Goal: Task Accomplishment & Management: Complete application form

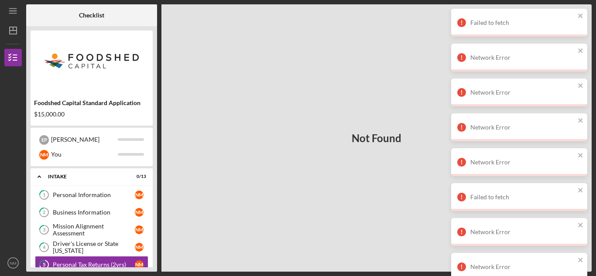
scroll to position [60, 0]
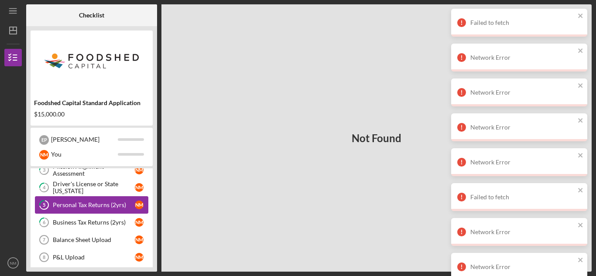
click at [113, 206] on div "Personal Tax Returns (2yrs)" at bounding box center [94, 204] width 82 height 7
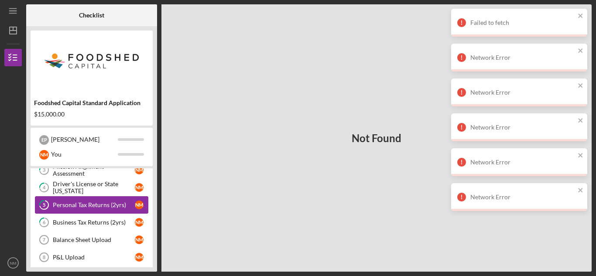
click at [113, 206] on div "Personal Tax Returns (2yrs)" at bounding box center [94, 204] width 82 height 7
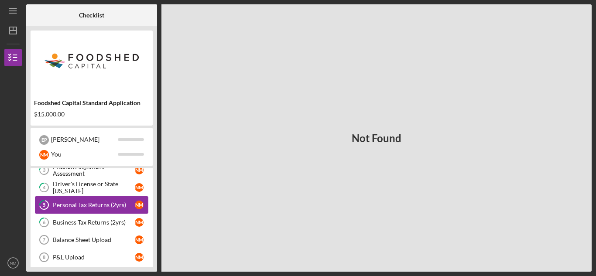
click at [113, 206] on div "Personal Tax Returns (2yrs)" at bounding box center [94, 204] width 82 height 7
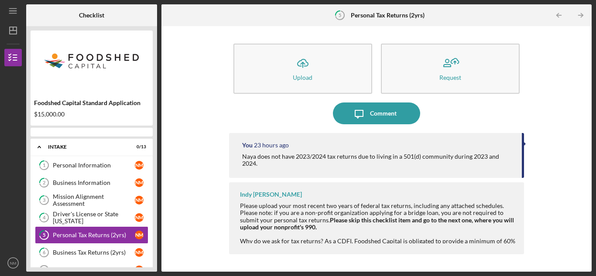
scroll to position [32, 0]
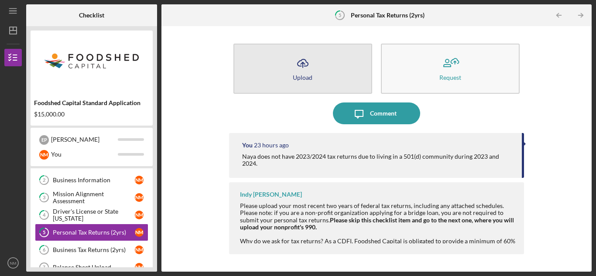
click at [284, 77] on button "Icon/Upload Upload" at bounding box center [302, 69] width 139 height 50
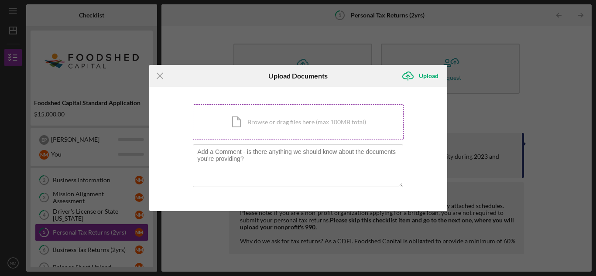
click at [273, 122] on div "Icon/Document Browse or drag files here (max 100MB total) Tap to choose files o…" at bounding box center [298, 122] width 211 height 36
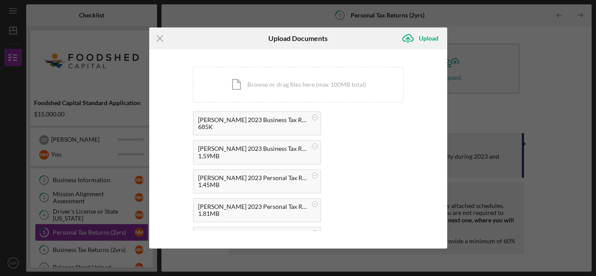
scroll to position [160, 0]
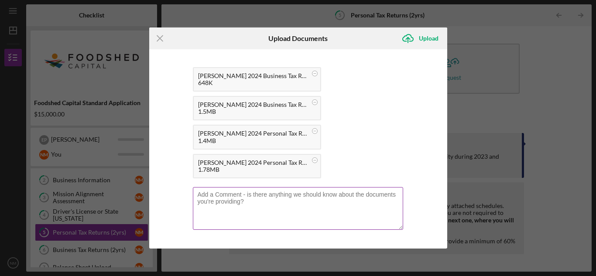
click at [340, 195] on textarea at bounding box center [298, 208] width 210 height 43
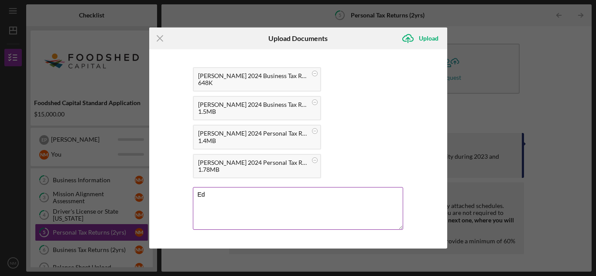
type textarea "E"
type textarea "Co-Owner Edward Pelton's Personal and Business Tax Returns: 2 Yrs"
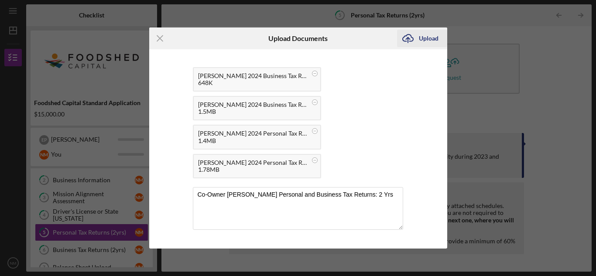
click at [427, 41] on div "Upload" at bounding box center [429, 38] width 20 height 17
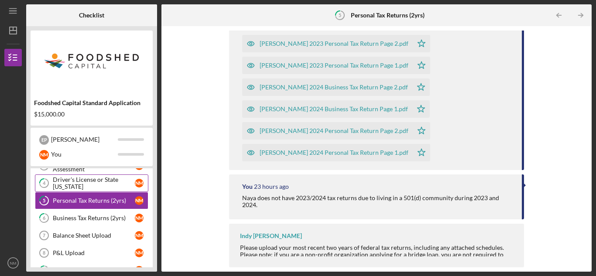
scroll to position [63, 0]
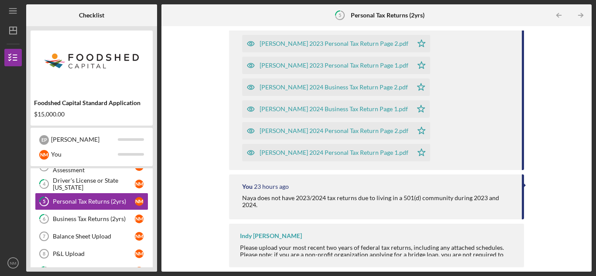
click at [243, 195] on div "Naya does not have 2023/2024 tax returns due to living in a 501(d) community du…" at bounding box center [377, 201] width 271 height 14
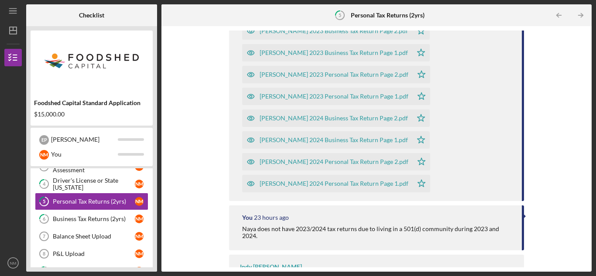
scroll to position [175, 0]
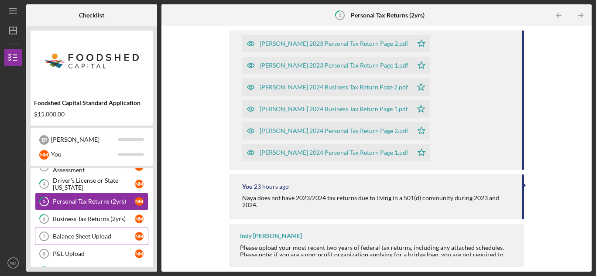
click at [120, 239] on div "Balance Sheet Upload" at bounding box center [94, 236] width 82 height 7
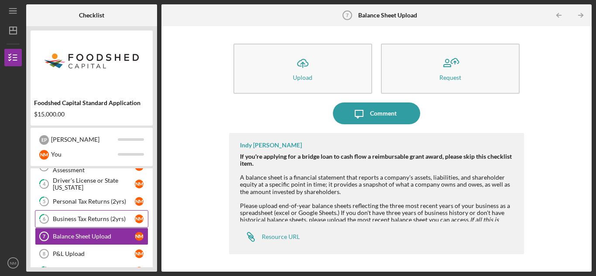
click at [118, 215] on div "Business Tax Returns (2yrs)" at bounding box center [94, 218] width 82 height 7
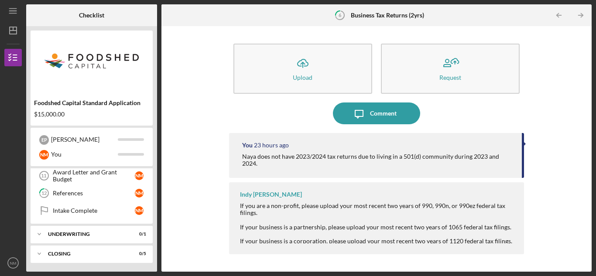
scroll to position [193, 0]
click at [118, 215] on link "Intake Complete Intake Complete N M" at bounding box center [91, 210] width 113 height 17
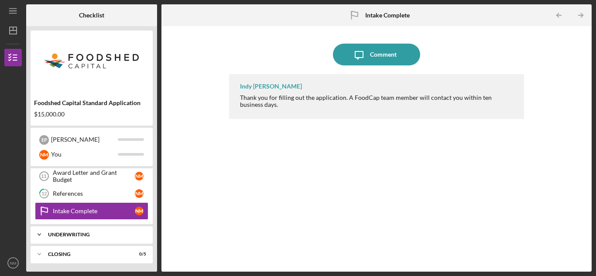
click at [109, 239] on div "Icon/Expander Underwriting 0 / 1" at bounding box center [92, 234] width 122 height 17
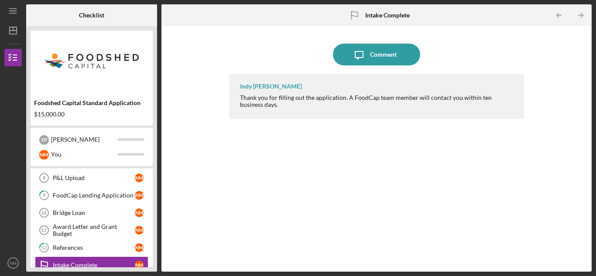
scroll to position [138, 0]
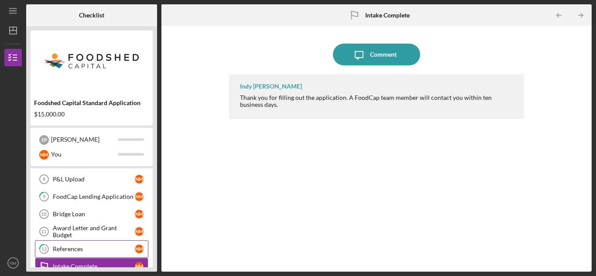
click at [104, 244] on link "12 References N M" at bounding box center [91, 248] width 113 height 17
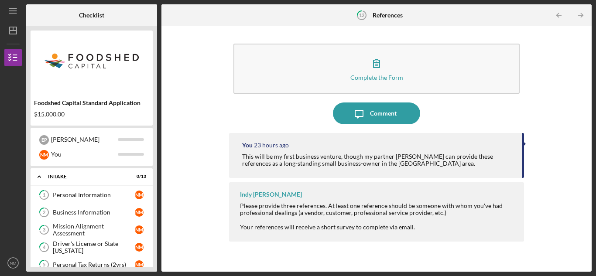
click at [51, 115] on div "$15,000.00" at bounding box center [91, 114] width 115 height 7
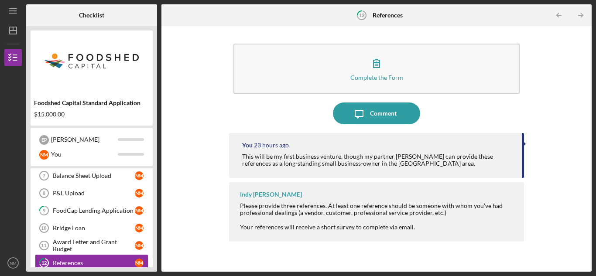
scroll to position [123, 0]
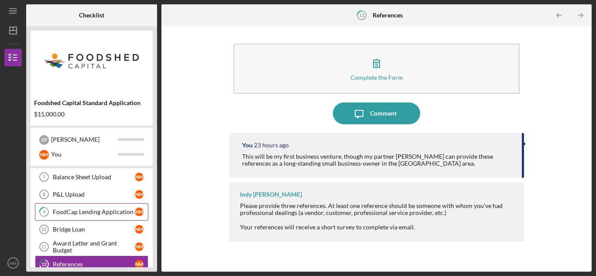
click at [65, 209] on div "FoodCap Lending Application" at bounding box center [94, 211] width 82 height 7
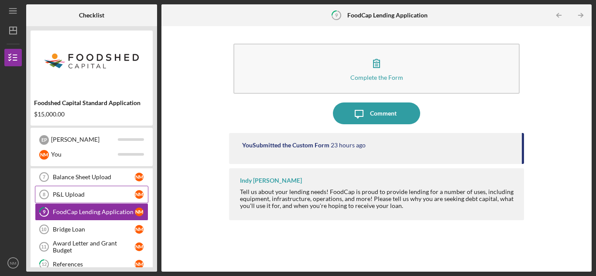
click at [119, 192] on div "P&L Upload" at bounding box center [94, 194] width 82 height 7
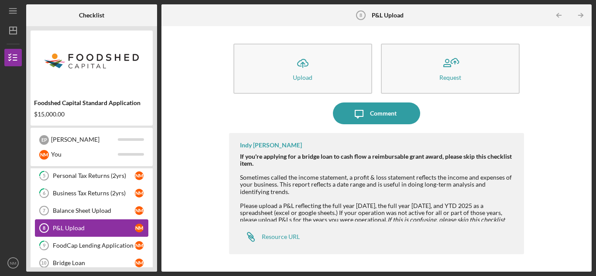
scroll to position [90, 0]
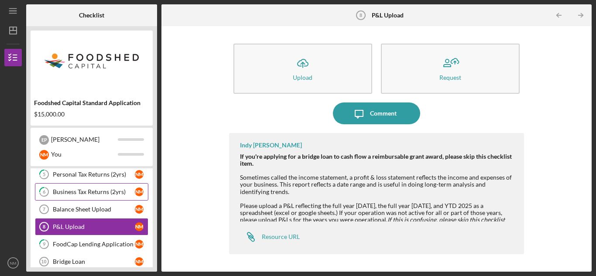
click at [117, 194] on div "Business Tax Returns (2yrs)" at bounding box center [94, 191] width 82 height 7
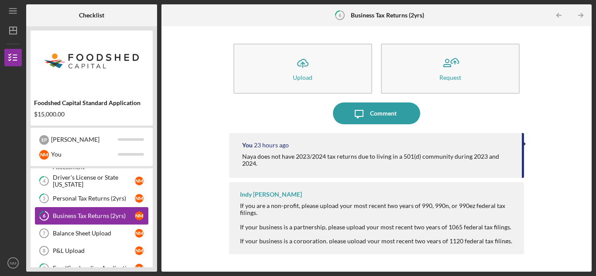
scroll to position [65, 0]
click at [117, 194] on link "5 Personal Tax Returns (2yrs) N M" at bounding box center [91, 199] width 113 height 17
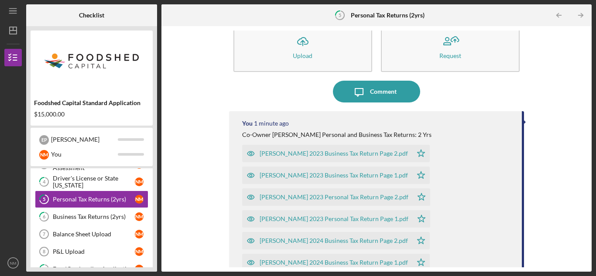
scroll to position [18, 0]
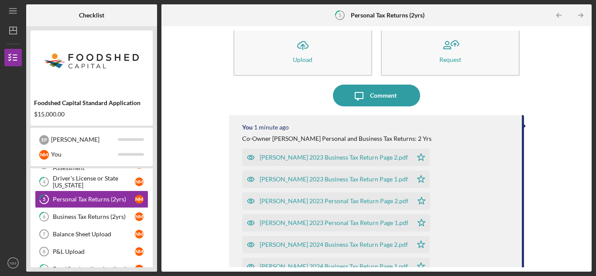
drag, startPoint x: 240, startPoint y: 139, endPoint x: 442, endPoint y: 133, distance: 201.5
click at [442, 133] on div "You 1 minute ago Co-Owner Edward Pelton's Personal and Business Tax Returns: 2 …" at bounding box center [376, 221] width 295 height 212
copy div "Co-Owner Edward Pelton's Personal and Business Tax Returns: 2 Yrs"
click at [119, 216] on div "Business Tax Returns (2yrs)" at bounding box center [94, 216] width 82 height 7
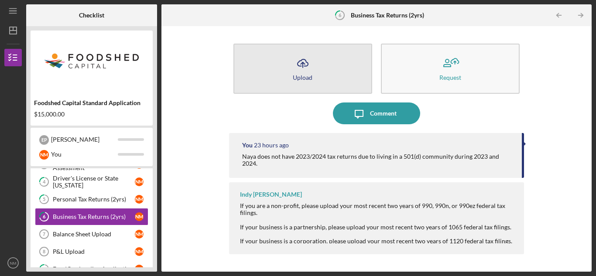
click at [330, 80] on button "Icon/Upload Upload" at bounding box center [302, 69] width 139 height 50
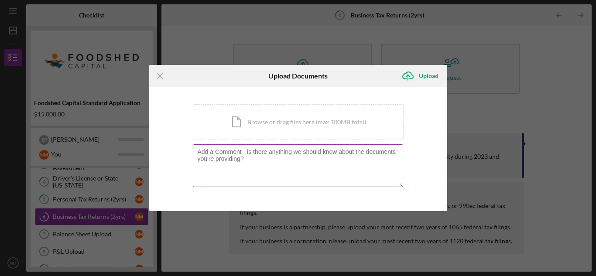
click at [285, 157] on textarea at bounding box center [298, 165] width 210 height 43
paste textarea "Co-Owner Edward Pelton's Personal and Business Tax Returns: 2 Yrs"
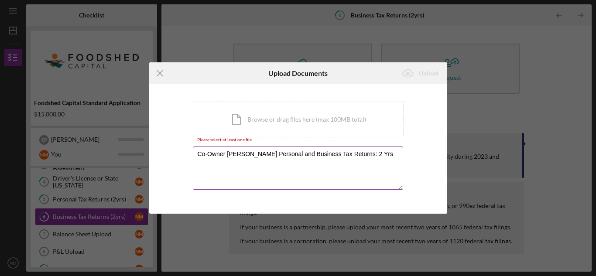
click at [314, 156] on textarea "Co-Owner Edward Pelton's Personal and Business Tax Returns: 2 Yrs" at bounding box center [298, 168] width 210 height 43
click at [323, 153] on textarea "Co-Owner Edward Pelton's Personal and Business Tax Returns: 2 Yrs" at bounding box center [298, 168] width 210 height 43
drag, startPoint x: 314, startPoint y: 154, endPoint x: 275, endPoint y: 156, distance: 38.9
click at [275, 156] on textarea "Co-Owner Edward Pelton's Personal and Business Tax Returns: 2 Yrs" at bounding box center [298, 168] width 210 height 43
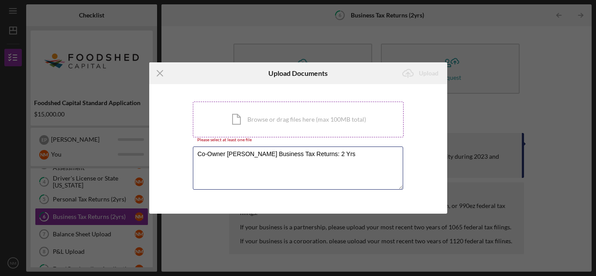
type textarea "Co-Owner Edward Pelton's Business Tax Returns: 2 Yrs"
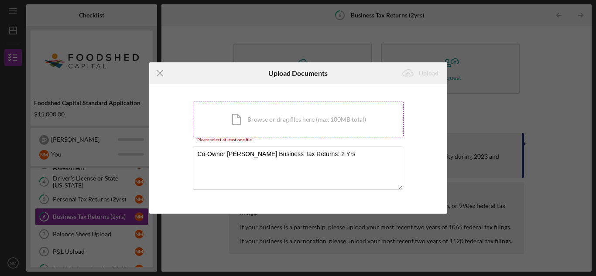
click at [294, 126] on div "Icon/Document Browse or drag files here (max 100MB total) Tap to choose files o…" at bounding box center [298, 120] width 211 height 36
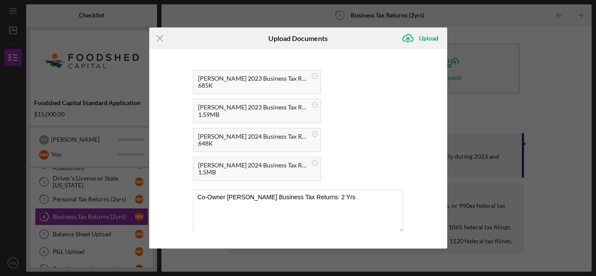
scroll to position [44, 0]
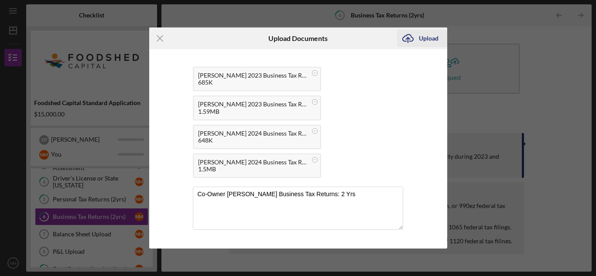
click at [430, 37] on div "Upload" at bounding box center [429, 38] width 20 height 17
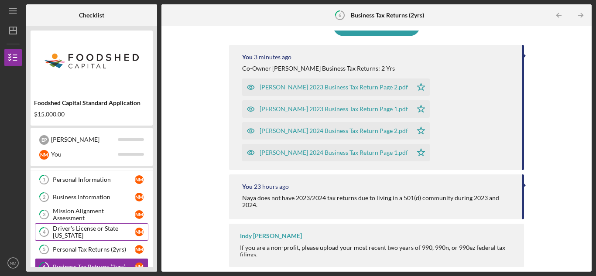
scroll to position [13, 0]
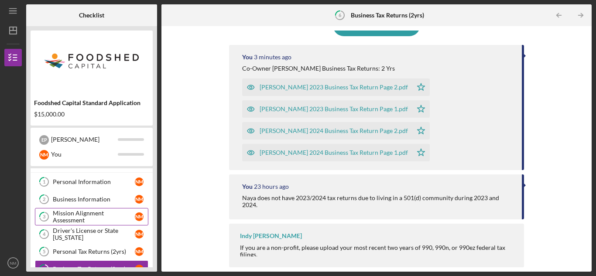
click at [130, 210] on div "Mission Alignment Assessment" at bounding box center [94, 217] width 82 height 14
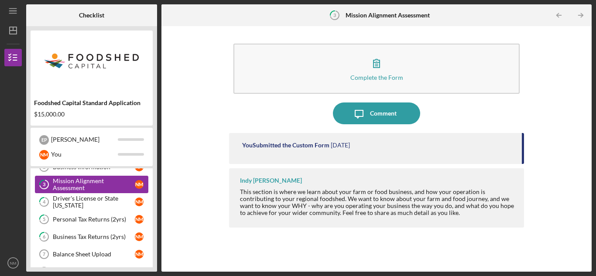
scroll to position [45, 0]
click at [127, 219] on div "Personal Tax Returns (2yrs)" at bounding box center [94, 219] width 82 height 7
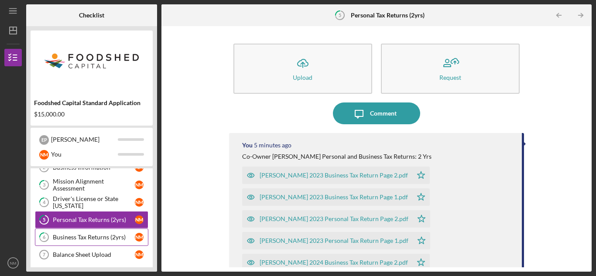
click at [112, 230] on link "6 Business Tax Returns (2yrs) N M" at bounding box center [91, 237] width 113 height 17
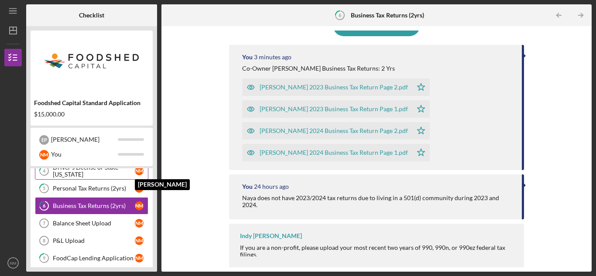
scroll to position [75, 0]
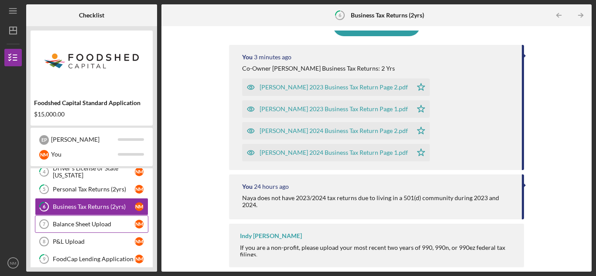
click at [123, 225] on div "Balance Sheet Upload" at bounding box center [94, 224] width 82 height 7
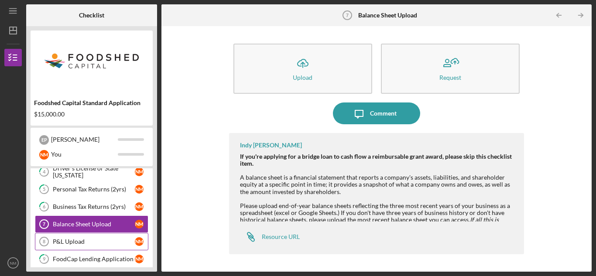
click at [89, 242] on div "P&L Upload" at bounding box center [94, 241] width 82 height 7
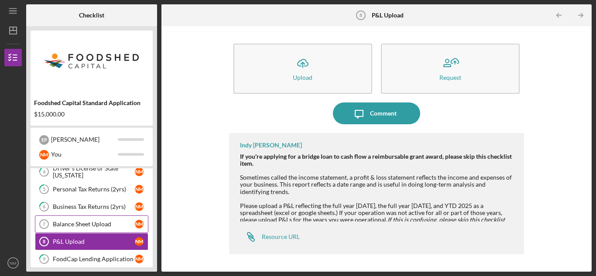
click at [95, 225] on div "Balance Sheet Upload" at bounding box center [94, 224] width 82 height 7
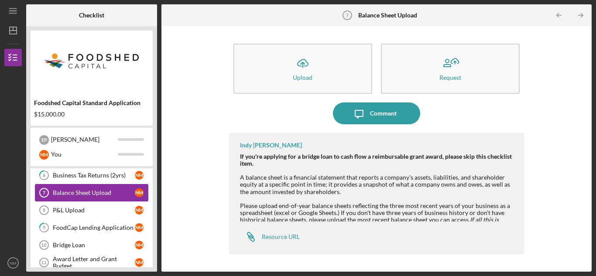
scroll to position [110, 0]
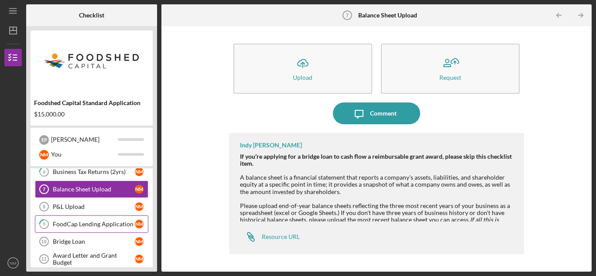
click at [94, 227] on div "FoodCap Lending Application" at bounding box center [94, 224] width 82 height 7
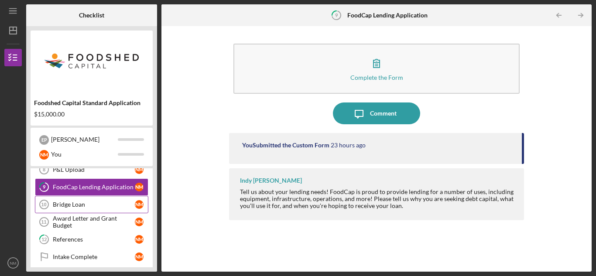
scroll to position [152, 0]
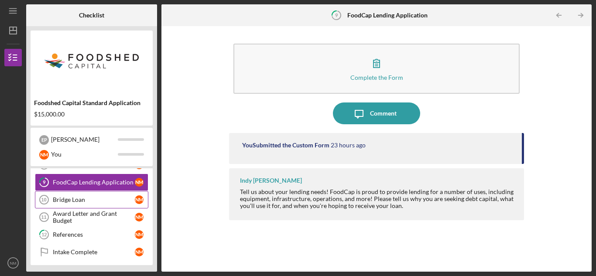
click at [101, 206] on link "Bridge Loan 10 Bridge Loan N M" at bounding box center [91, 199] width 113 height 17
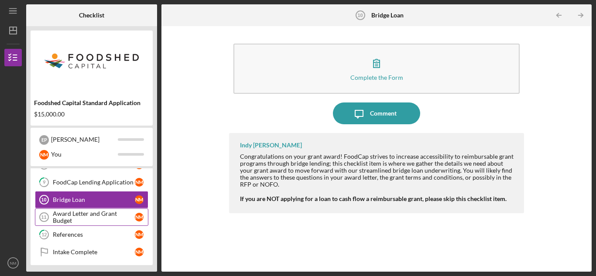
click at [99, 215] on div "Award Letter and Grant Budget" at bounding box center [94, 217] width 82 height 14
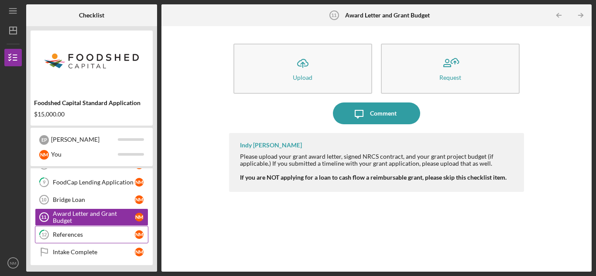
click at [96, 235] on div "References" at bounding box center [94, 234] width 82 height 7
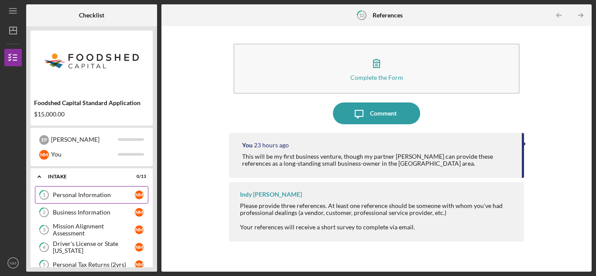
click at [107, 194] on div "Personal Information" at bounding box center [94, 194] width 82 height 7
